Goal: Use online tool/utility

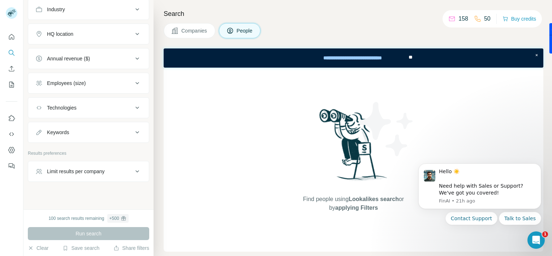
scroll to position [200, 0]
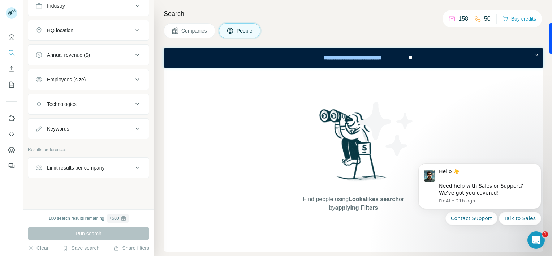
drag, startPoint x: 515, startPoint y: 0, endPoint x: 303, endPoint y: 17, distance: 212.1
click at [303, 17] on h4 "Search" at bounding box center [354, 14] width 380 height 10
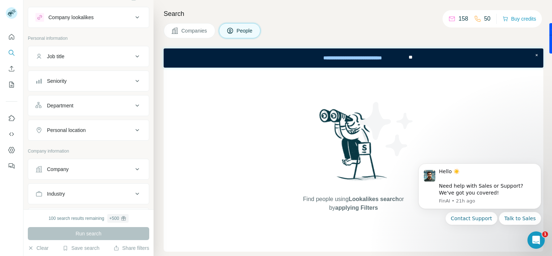
scroll to position [0, 0]
